Goal: Transaction & Acquisition: Subscribe to service/newsletter

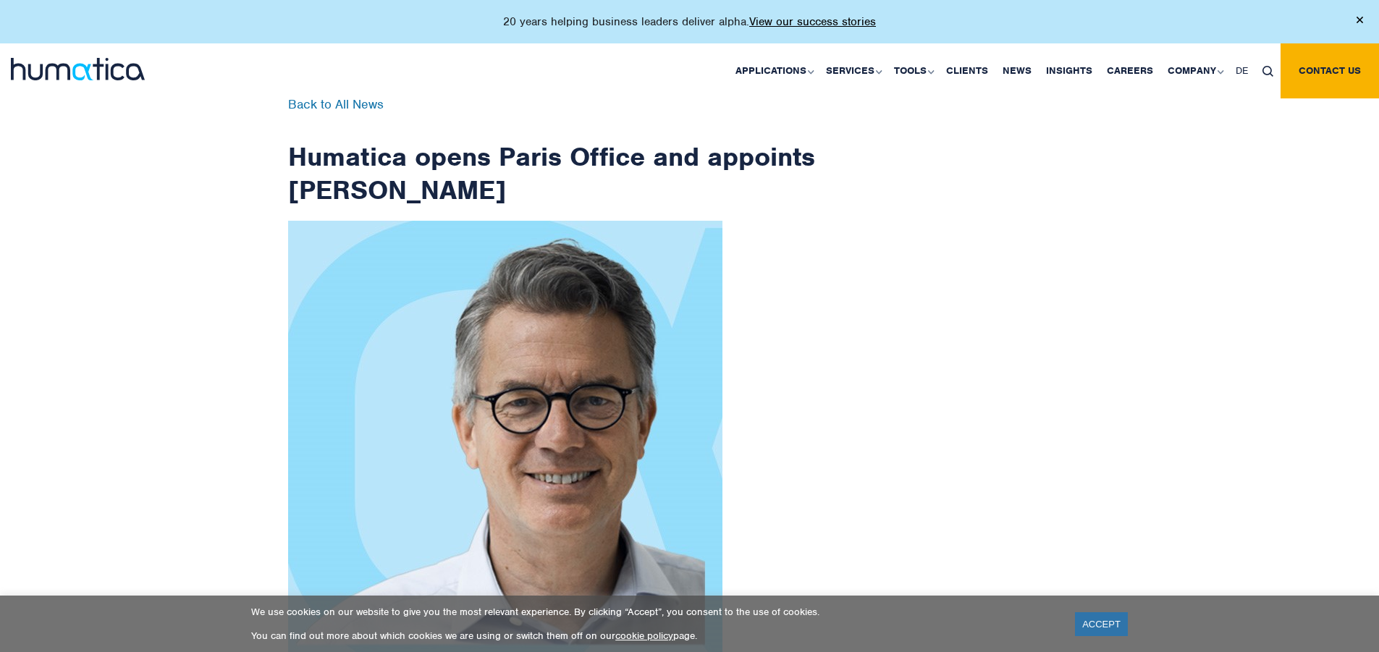
scroll to position [2309, 0]
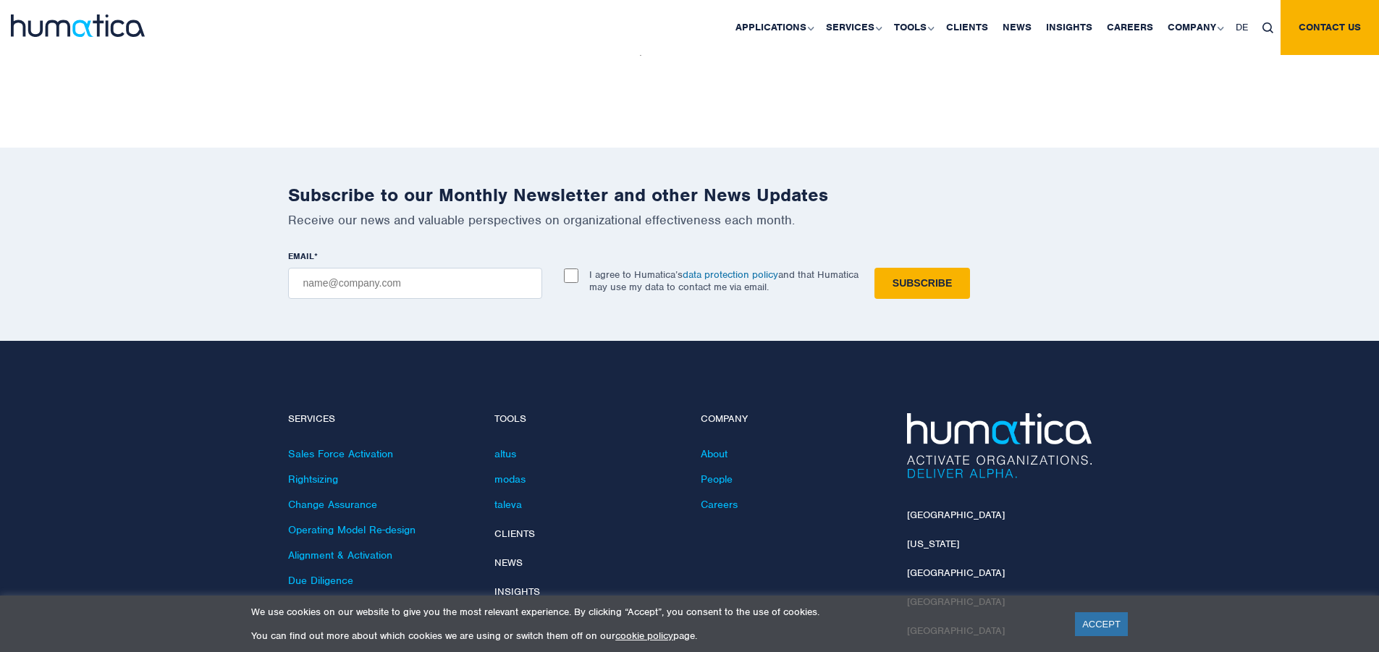
checkbox input "true"
type input "[EMAIL_ADDRESS][DOMAIN_NAME]"
click at [874, 268] on input "Subscribe" at bounding box center [922, 283] width 96 height 31
